Goal: Navigation & Orientation: Find specific page/section

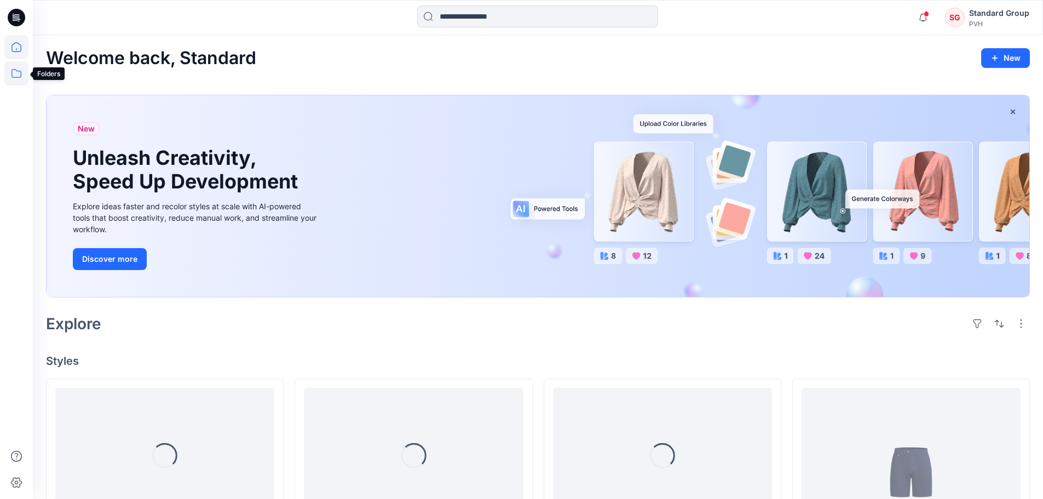
click at [15, 71] on icon at bounding box center [16, 73] width 24 height 24
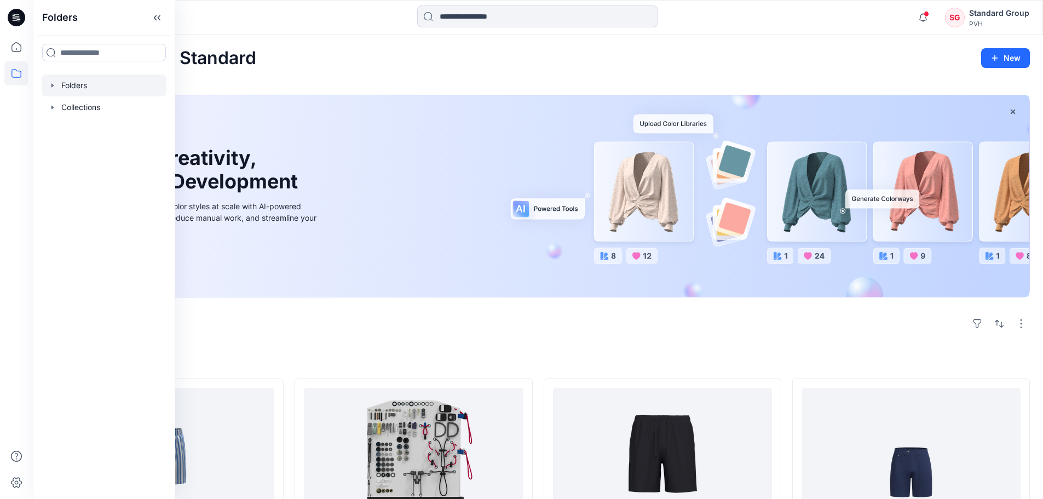
click at [74, 91] on div at bounding box center [104, 85] width 125 height 22
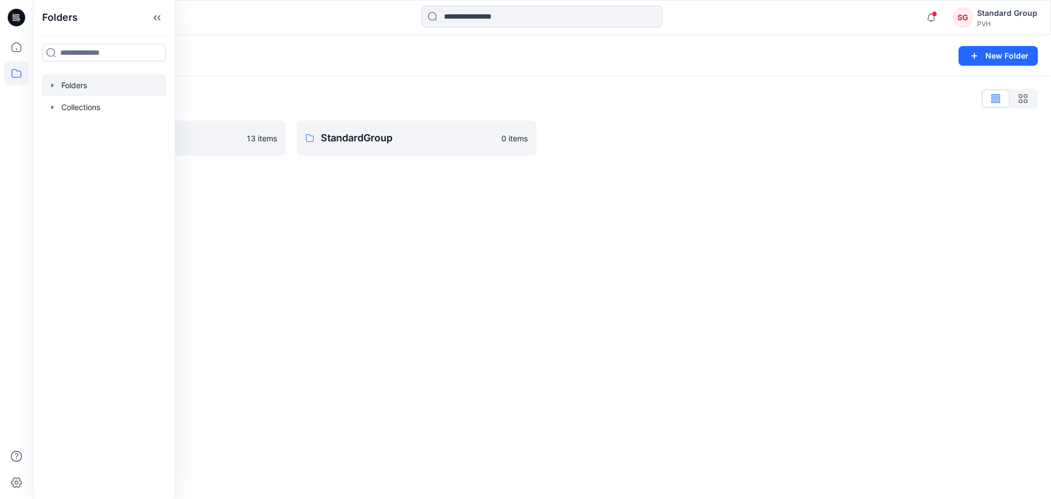
click at [375, 251] on div "Folders New Folder Folders List PVH ASSETS 13 items StandardGroup 0 items" at bounding box center [542, 267] width 1018 height 464
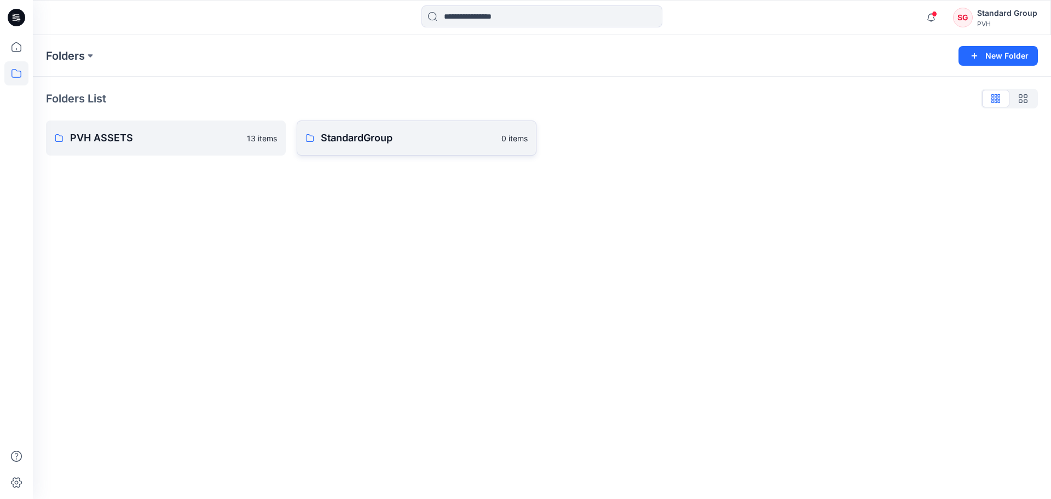
click at [388, 138] on p "StandardGroup" at bounding box center [408, 137] width 174 height 15
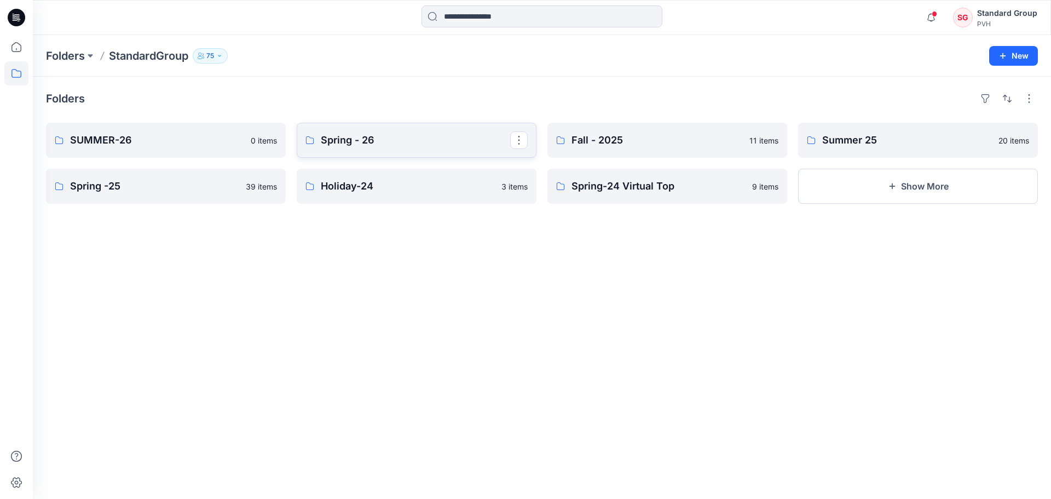
click at [356, 139] on p "Spring - 26" at bounding box center [415, 139] width 189 height 15
